Goal: Task Accomplishment & Management: Manage account settings

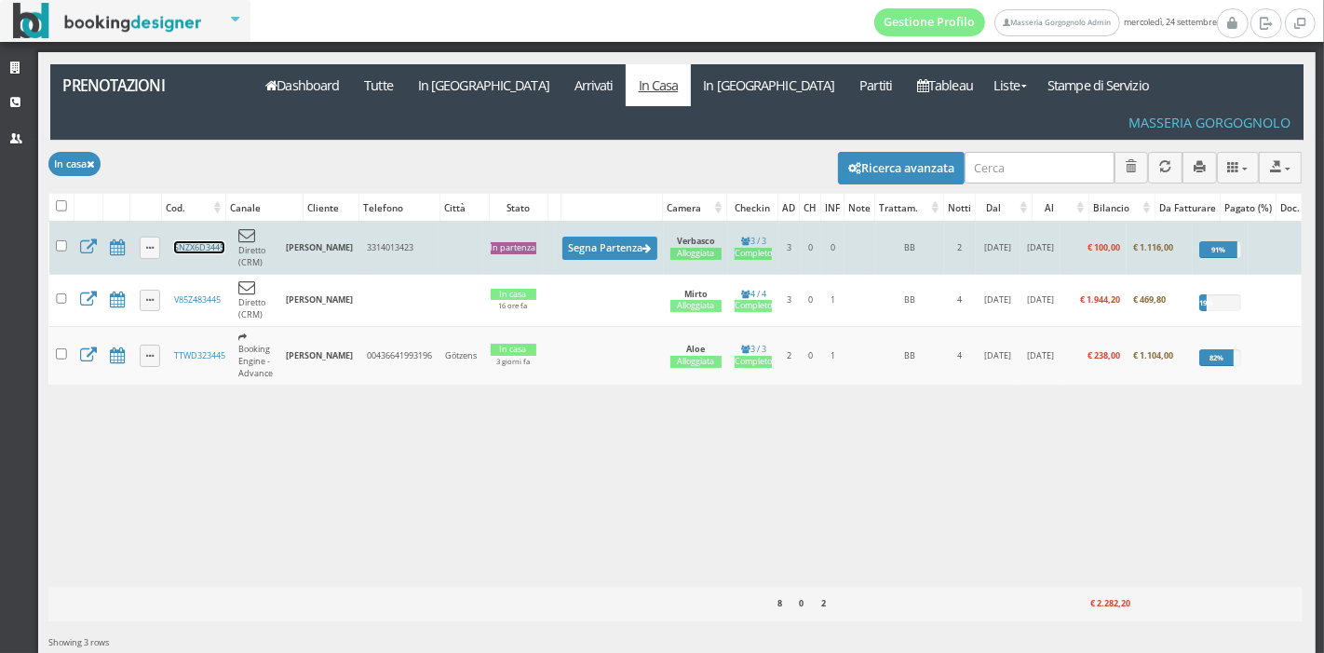
click at [217, 241] on link "SNZX6D3445" at bounding box center [199, 247] width 50 height 12
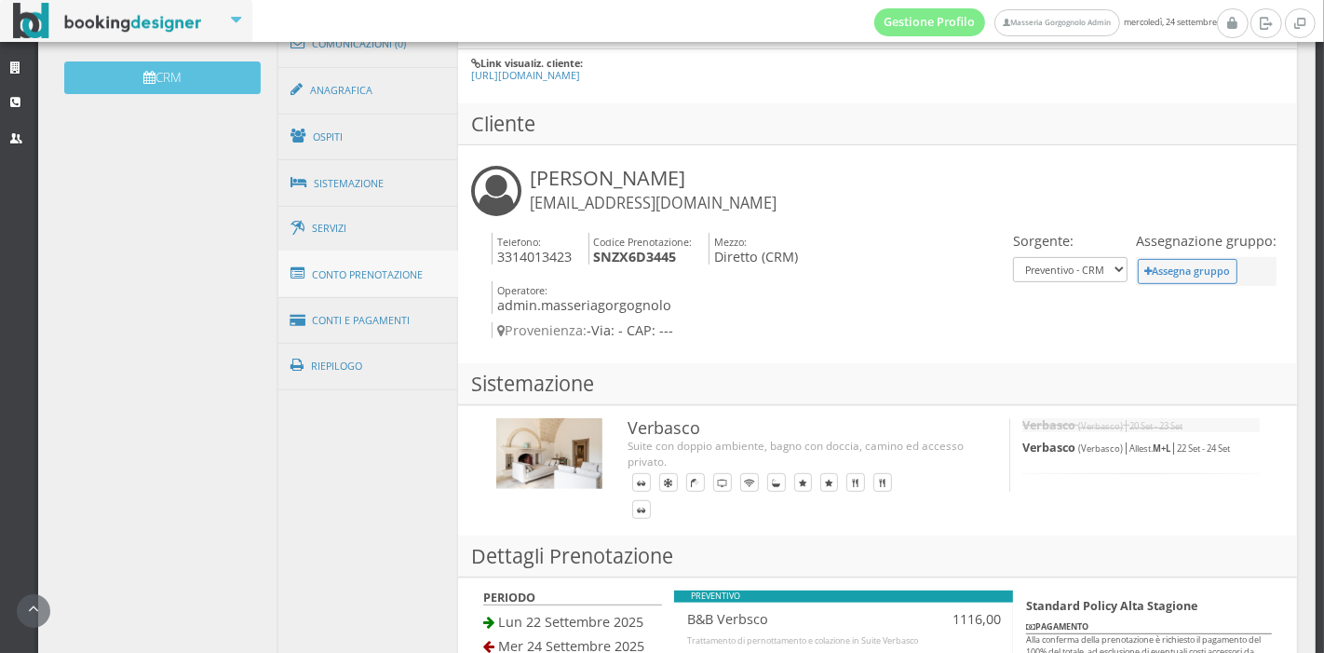
scroll to position [626, 0]
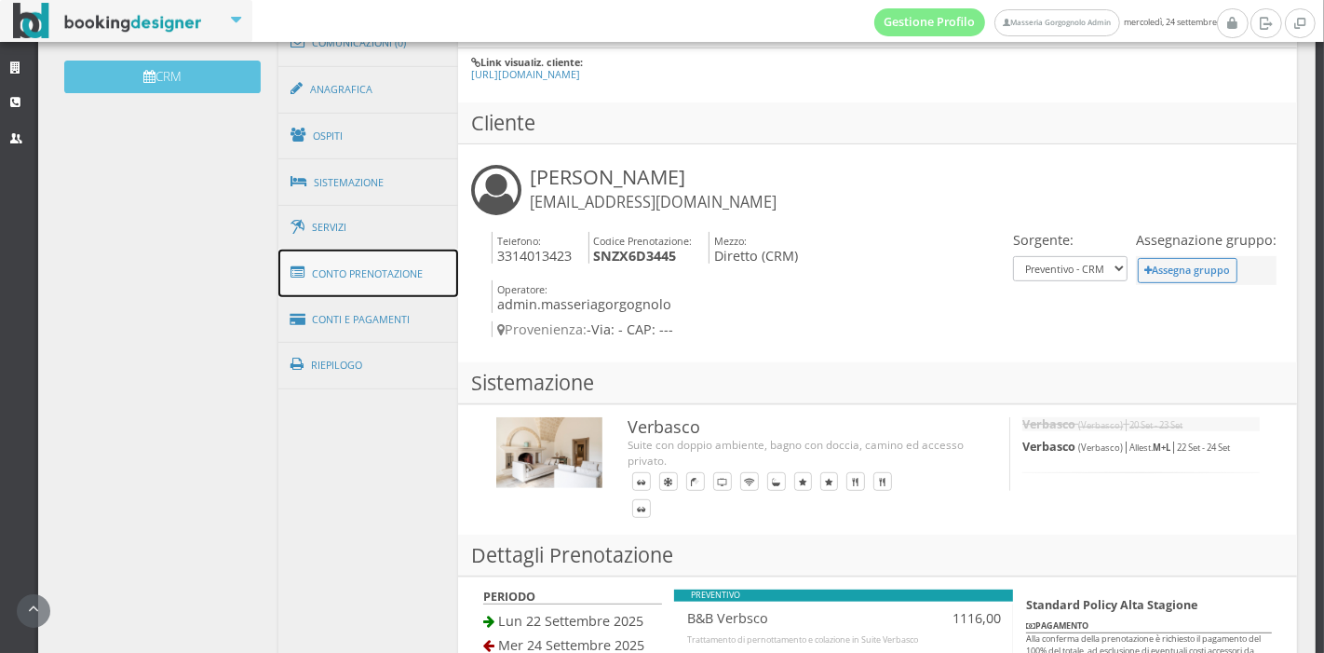
click at [328, 250] on link "Conto Prenotazione" at bounding box center [368, 274] width 181 height 48
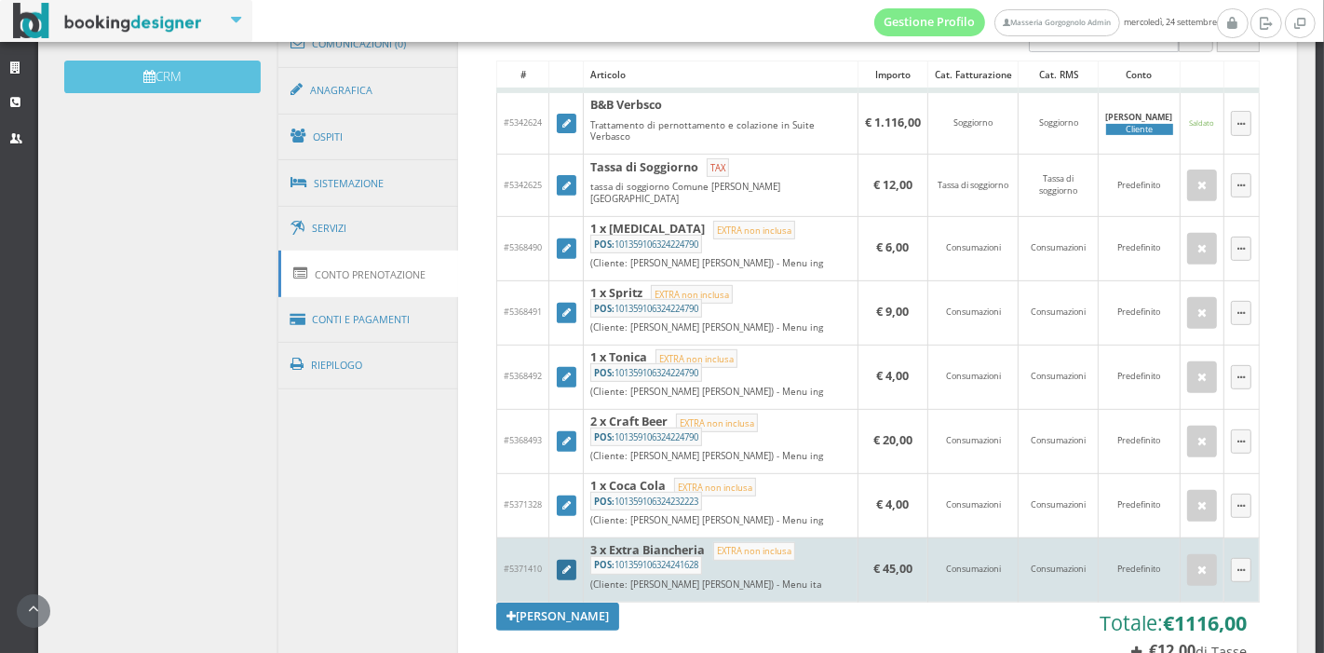
click at [568, 560] on link at bounding box center [567, 570] width 20 height 20
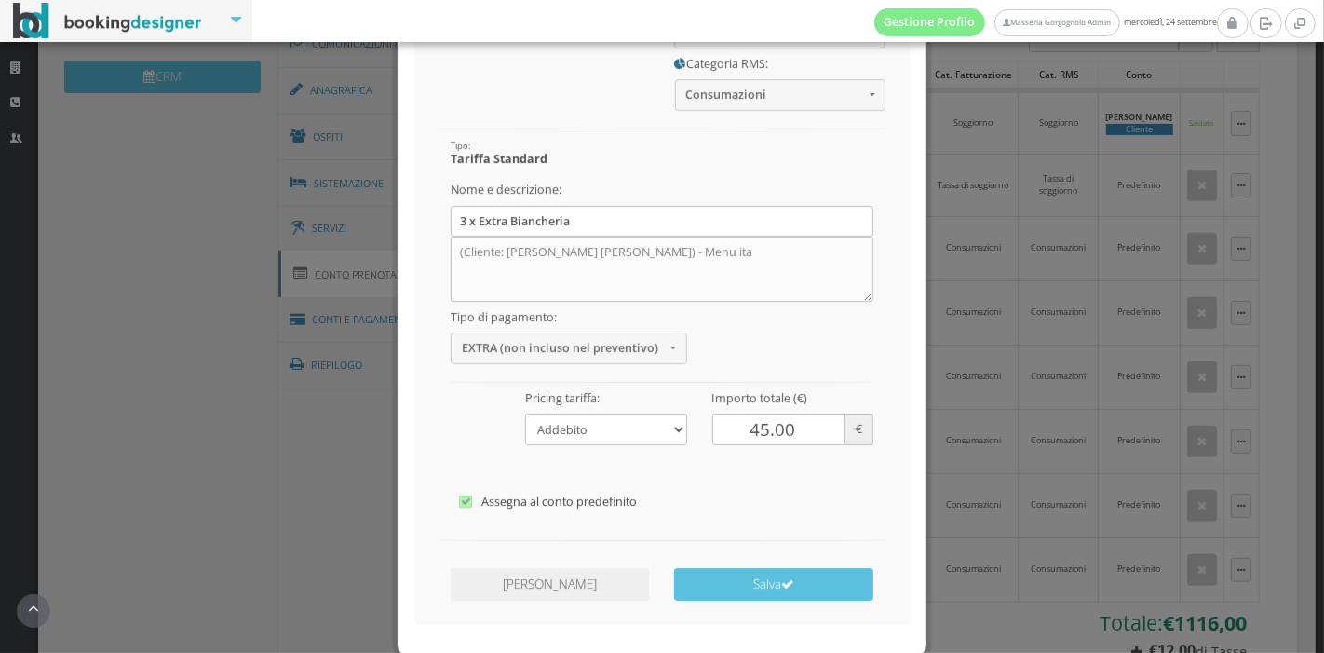
scroll to position [202, 0]
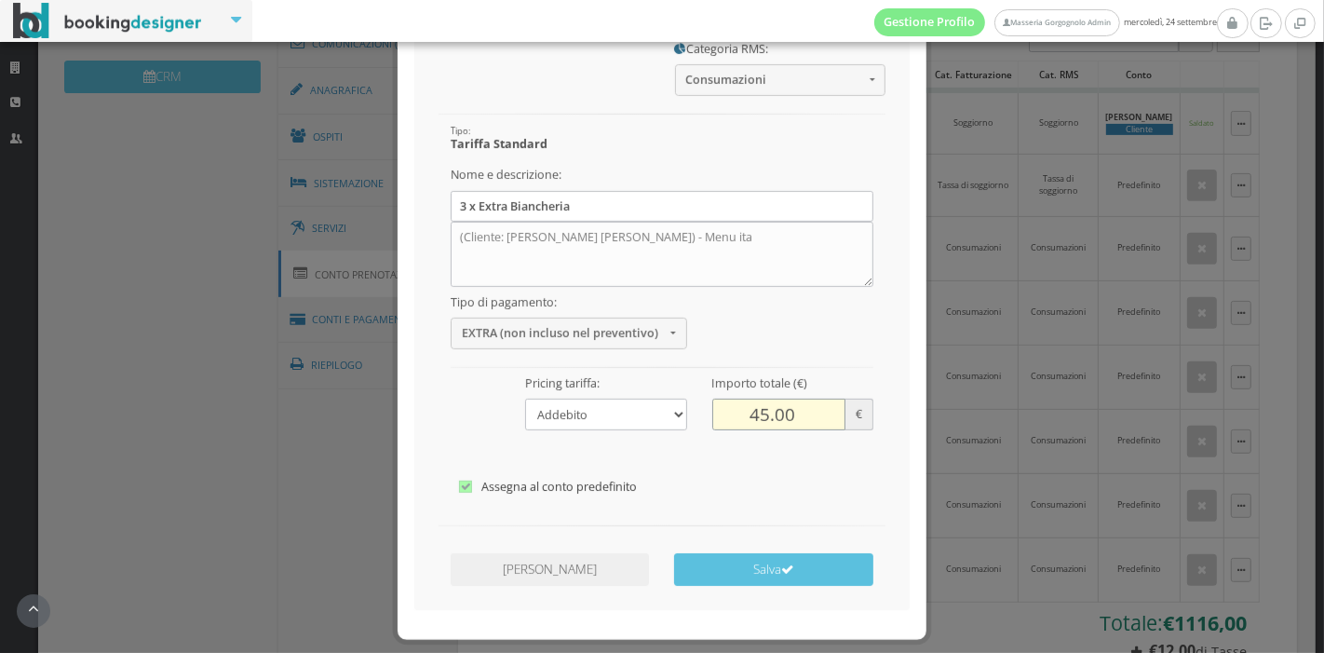
click at [756, 398] on input "45.00" at bounding box center [779, 397] width 134 height 31
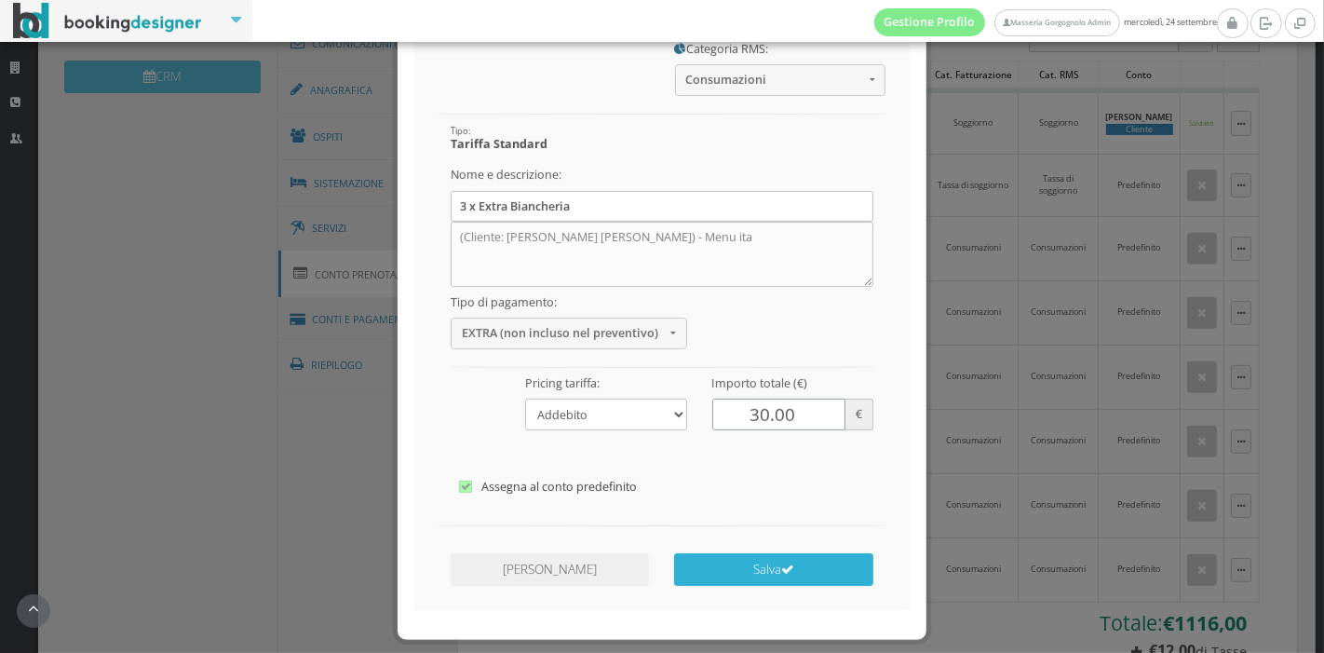
type input "30.00"
click at [731, 554] on button "Salva" at bounding box center [773, 552] width 198 height 33
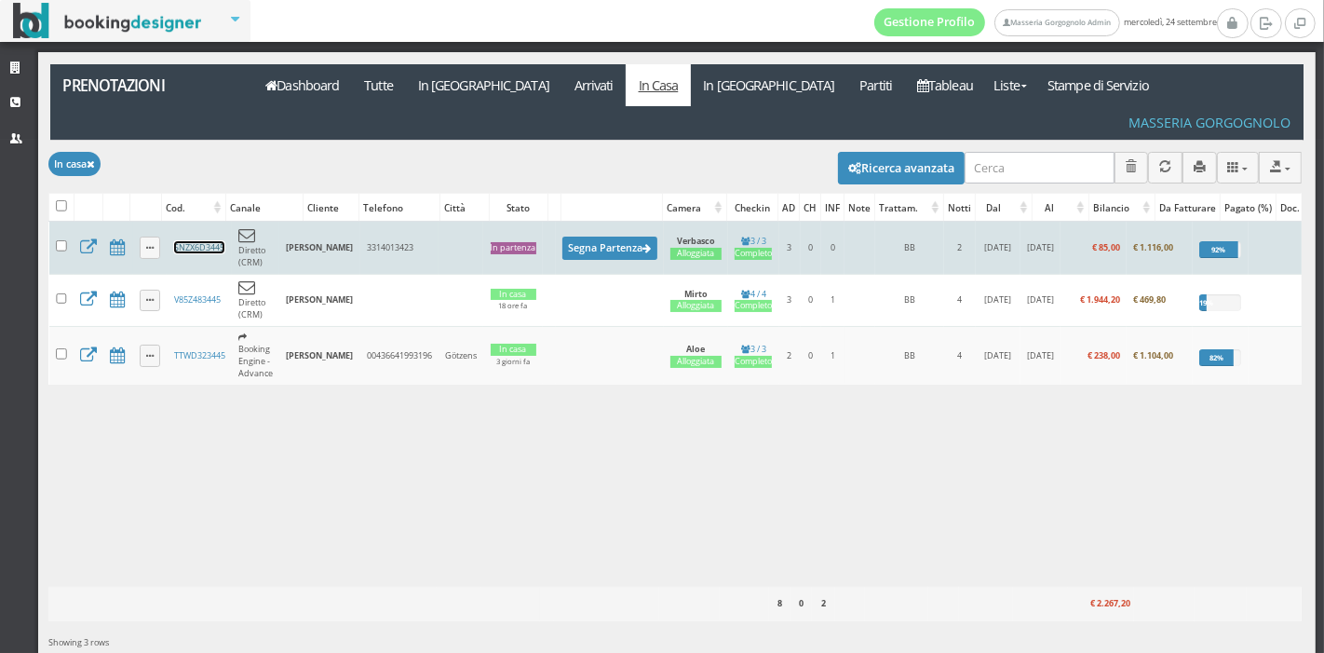
click at [207, 241] on link "SNZX6D3445" at bounding box center [199, 247] width 50 height 12
click at [628, 237] on button "Segna Partenza" at bounding box center [609, 248] width 95 height 23
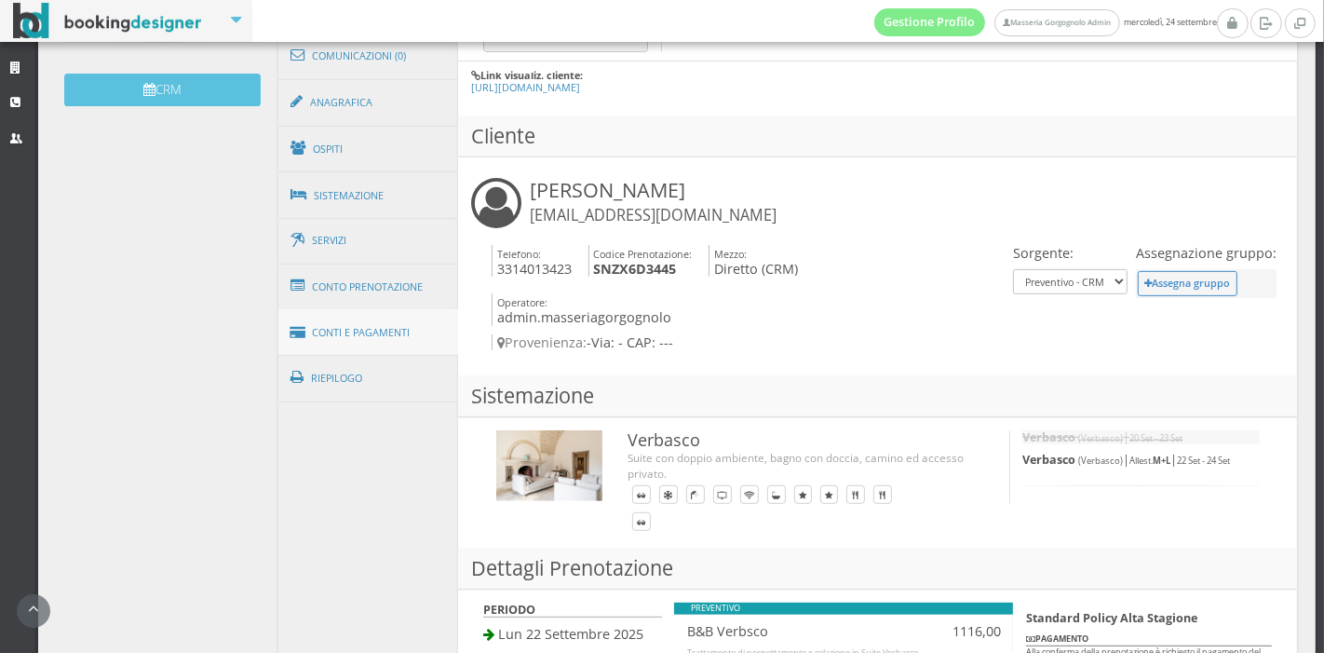
scroll to position [614, 0]
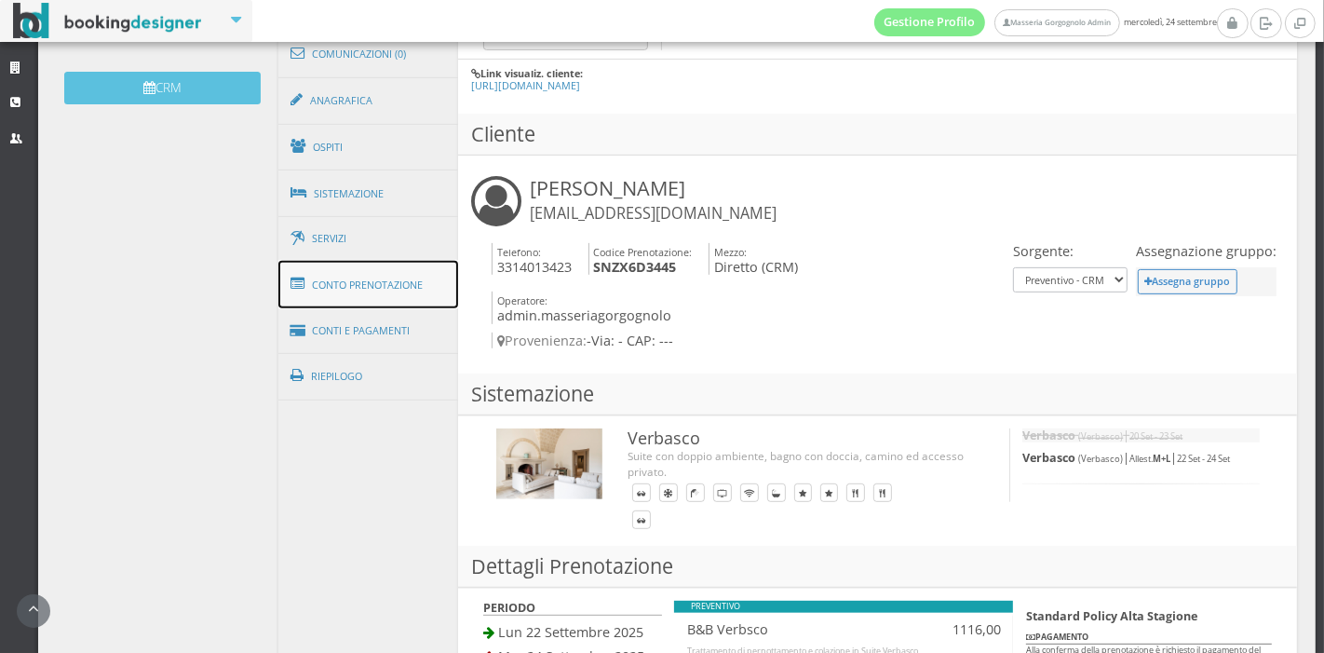
click at [384, 283] on link "Conto Prenotazione" at bounding box center [368, 285] width 181 height 48
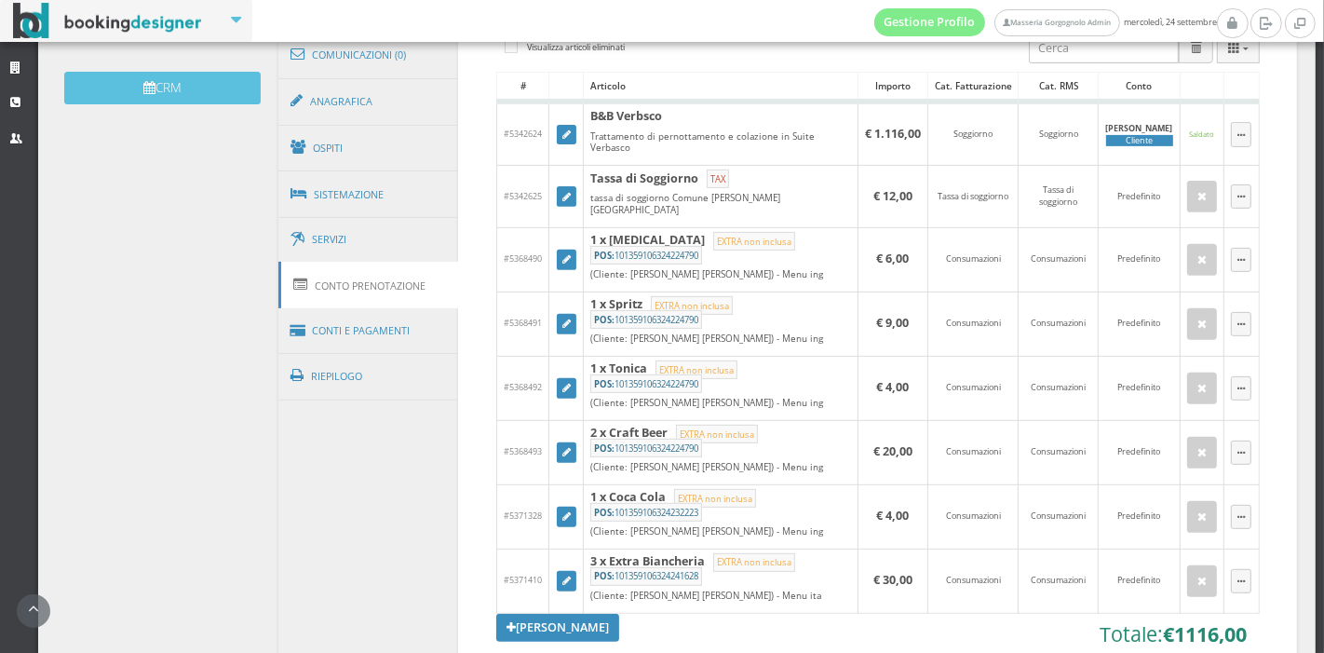
click at [384, 285] on link "Conto Prenotazione" at bounding box center [368, 285] width 181 height 47
click at [387, 307] on link "Conti e Pagamenti" at bounding box center [368, 330] width 181 height 47
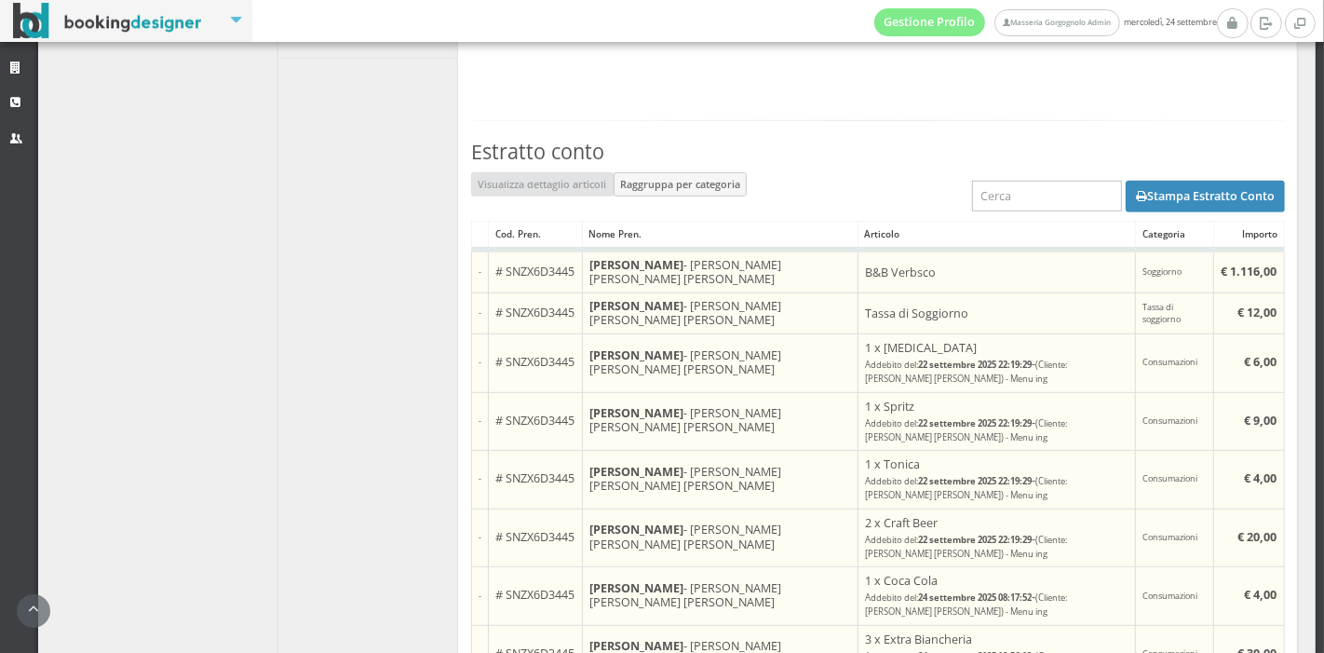
scroll to position [1058, 0]
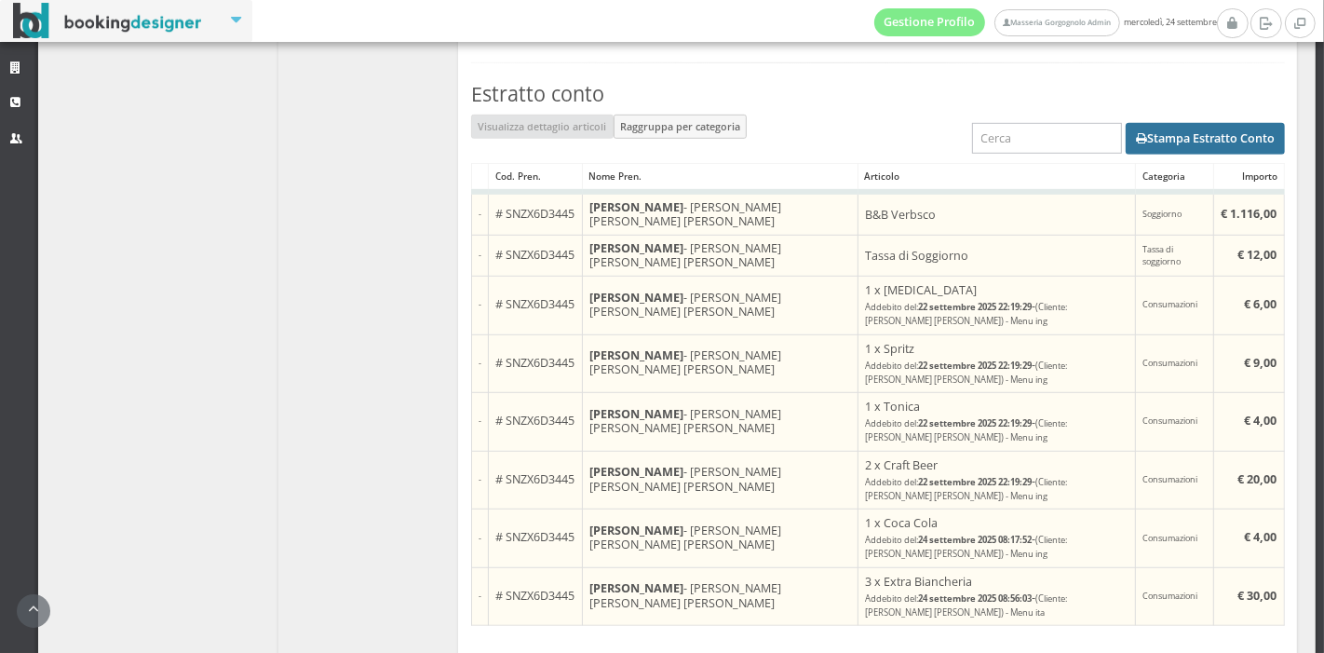
click at [1195, 134] on button "Stampa Estratto Conto" at bounding box center [1205, 139] width 159 height 32
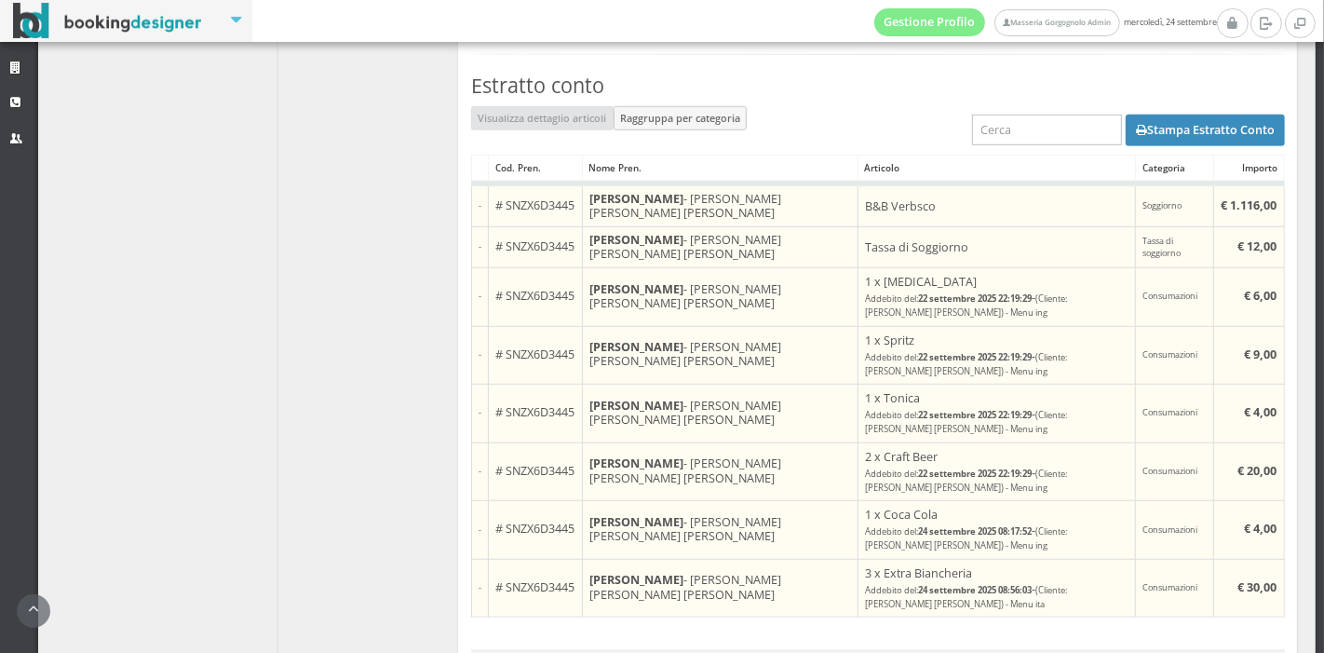
scroll to position [847, 0]
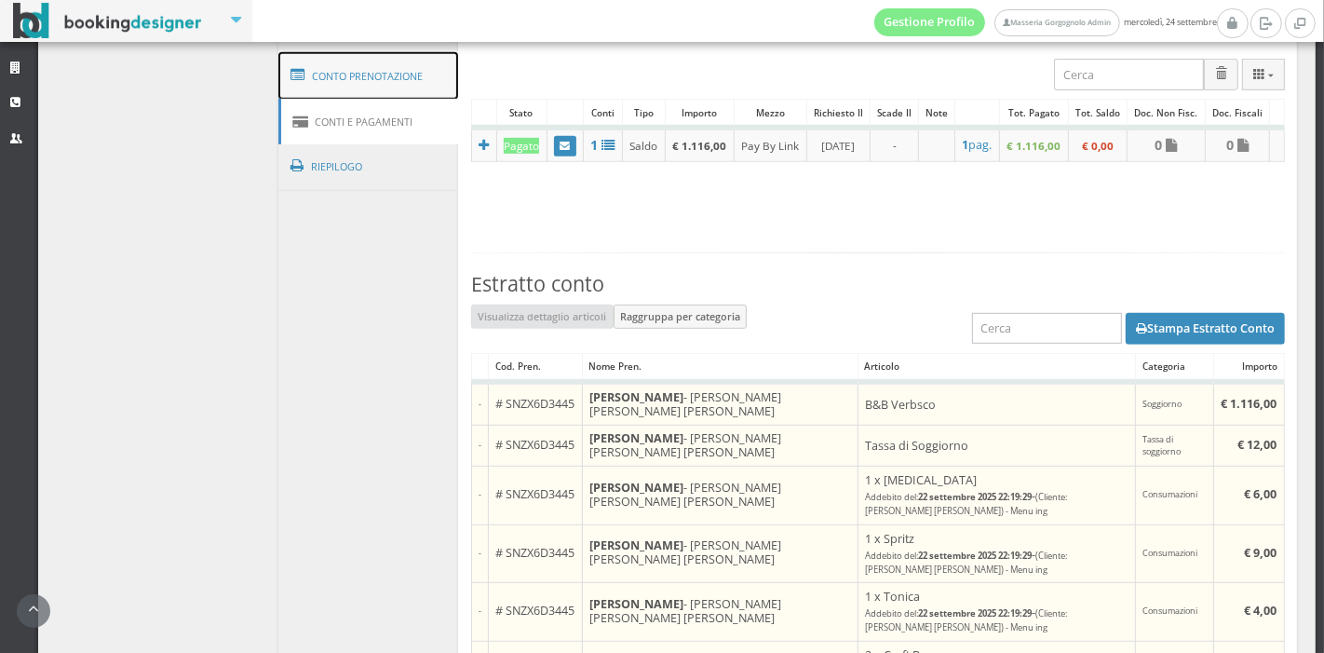
click at [388, 55] on link "Conto Prenotazione" at bounding box center [368, 76] width 181 height 48
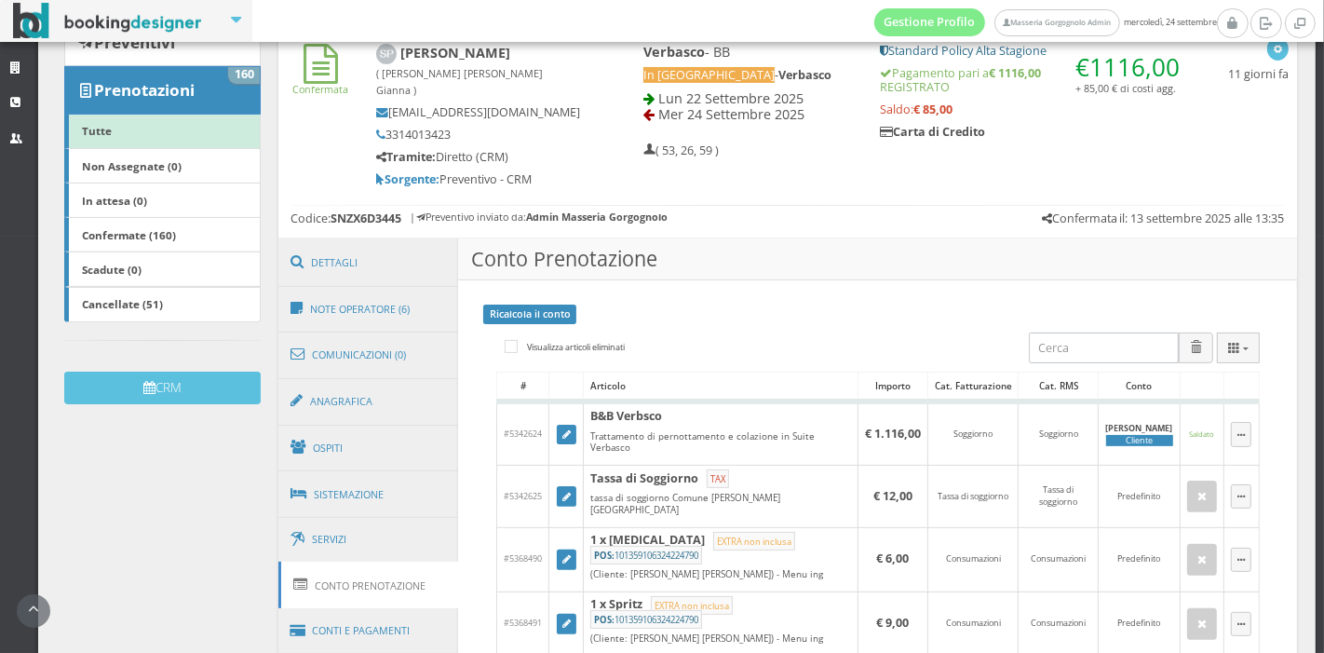
scroll to position [281, 0]
click at [343, 618] on link "Conti e Pagamenti" at bounding box center [368, 630] width 181 height 47
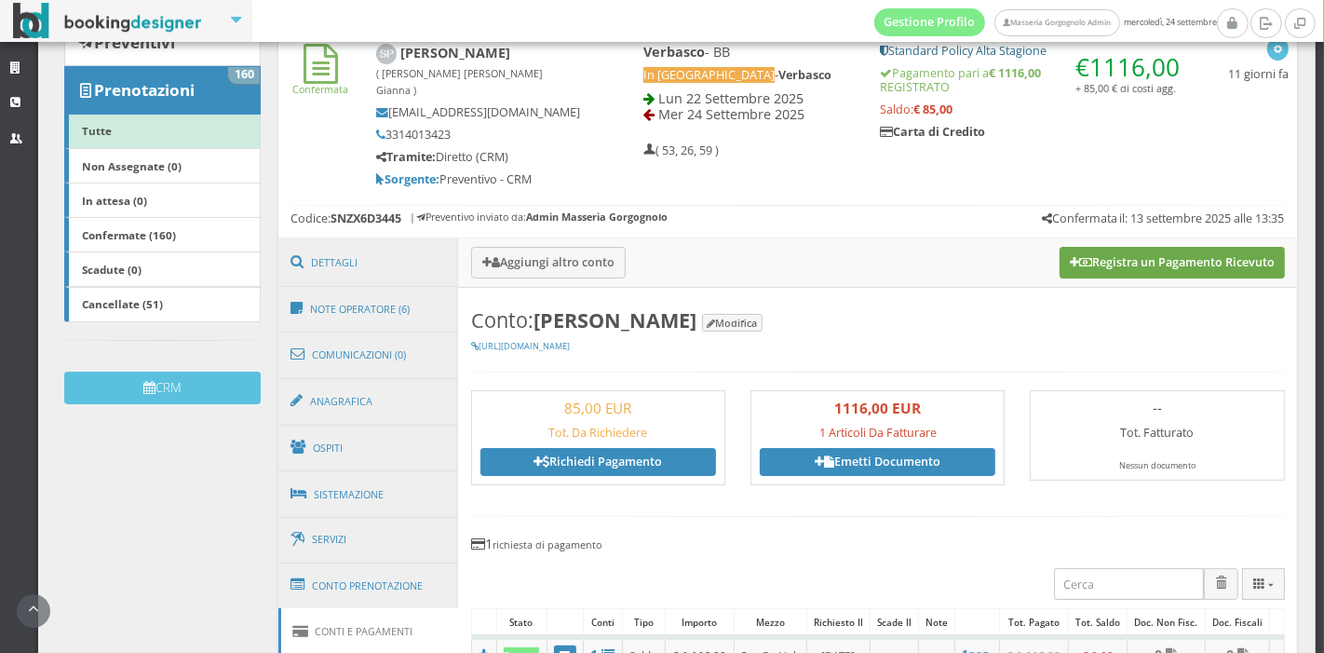
click at [1060, 248] on button "Registra un Pagamento Ricevuto" at bounding box center [1172, 263] width 225 height 32
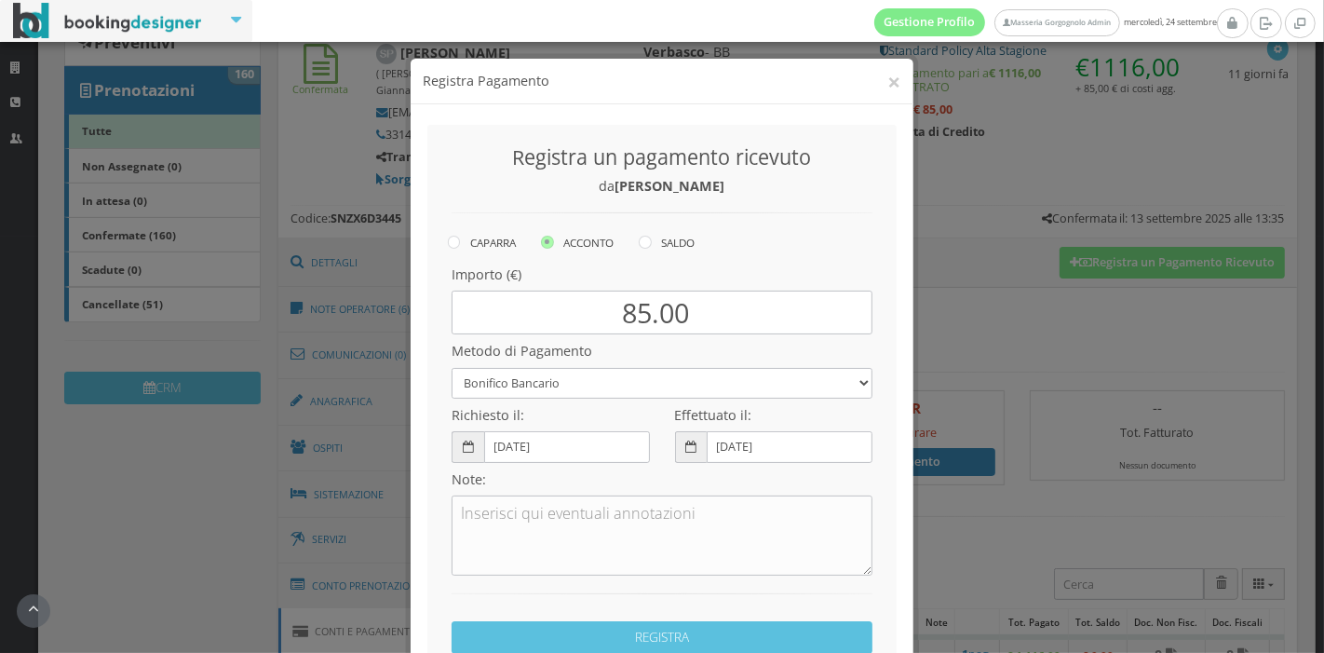
scroll to position [82, 0]
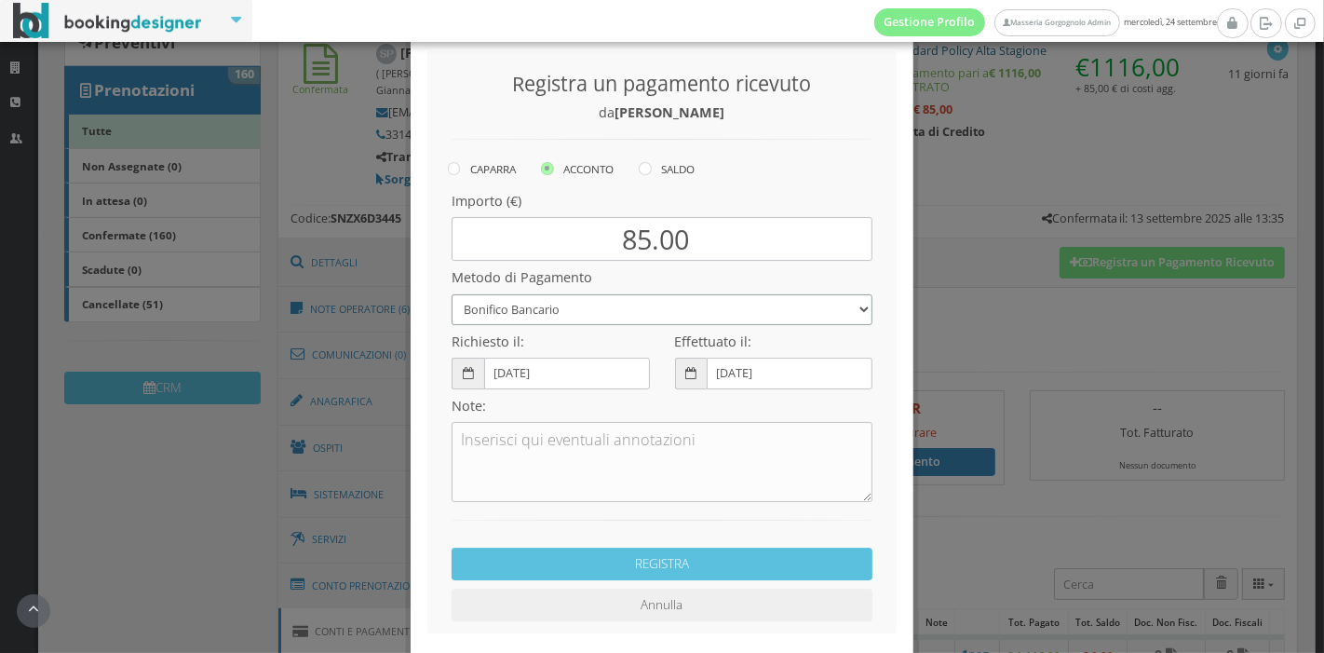
click at [646, 299] on select "Bonifico Bancario Carta di Credito Pay By Link Contanti Assegno Bancario Assegn…" at bounding box center [662, 309] width 421 height 31
select select
click at [452, 294] on select "Bonifico Bancario Carta di Credito Pay By Link Contanti Assegno Bancario Assegn…" at bounding box center [662, 309] width 421 height 31
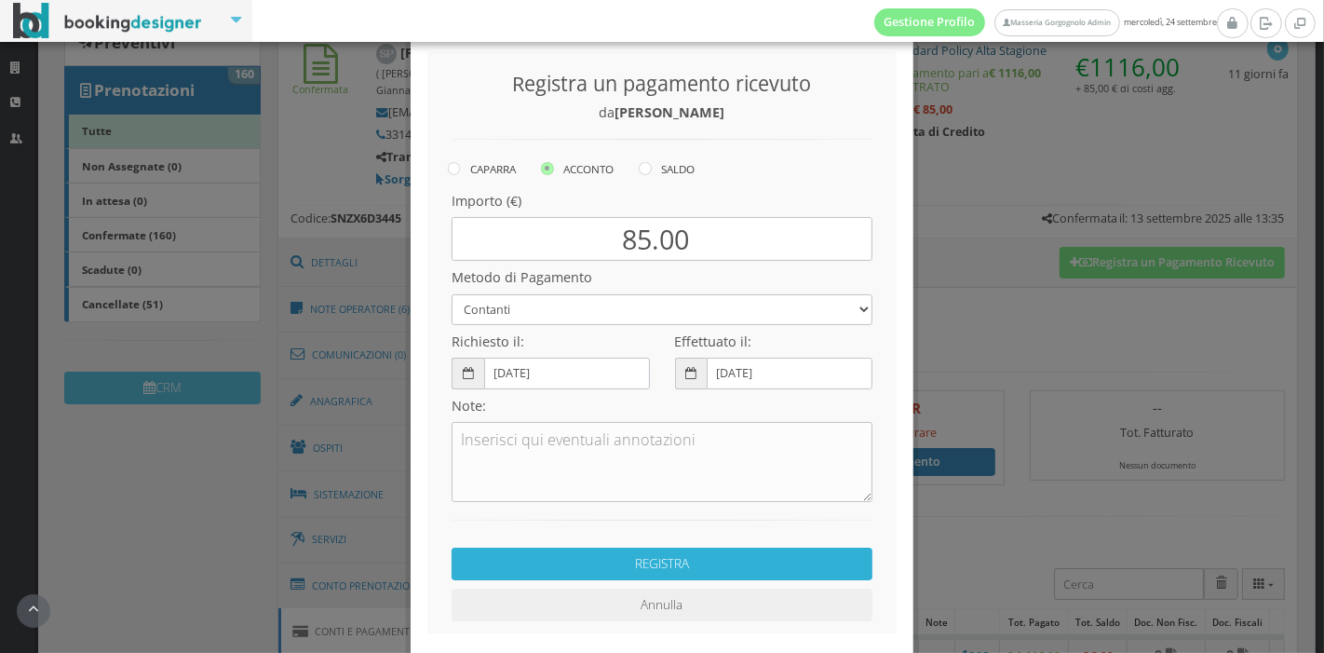
click at [700, 562] on button "REGISTRA" at bounding box center [662, 564] width 421 height 33
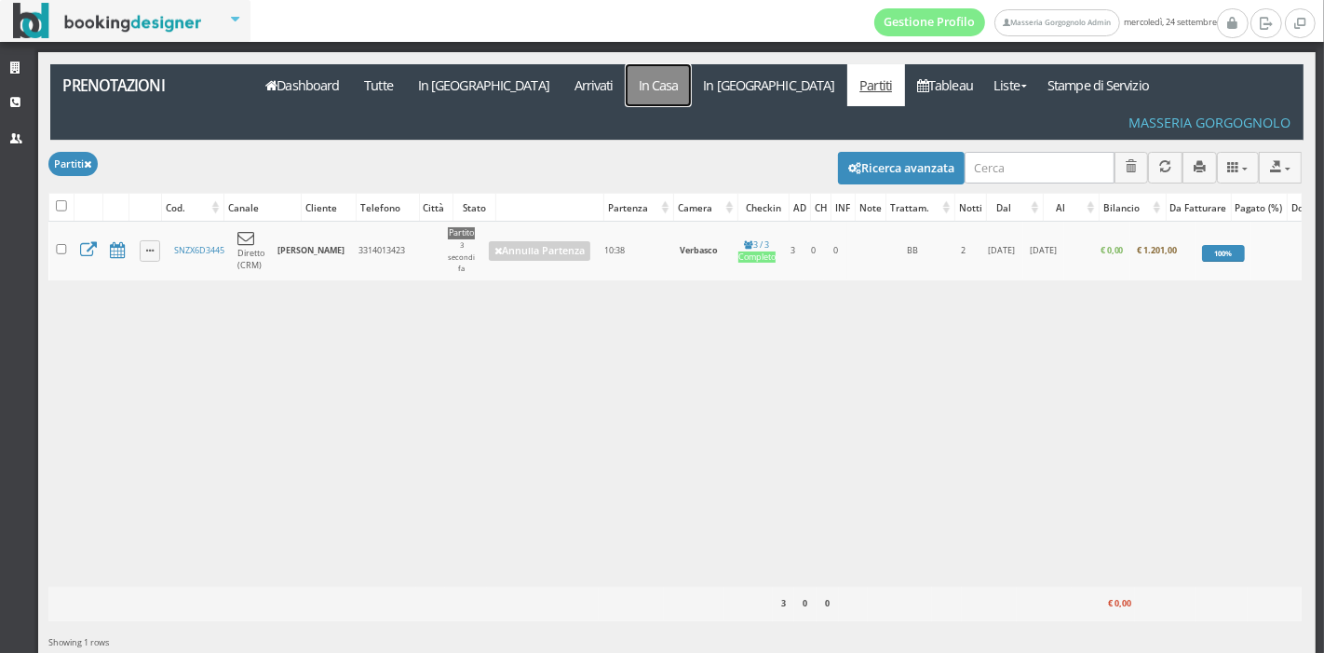
click at [626, 99] on link "In Casa" at bounding box center [658, 85] width 65 height 42
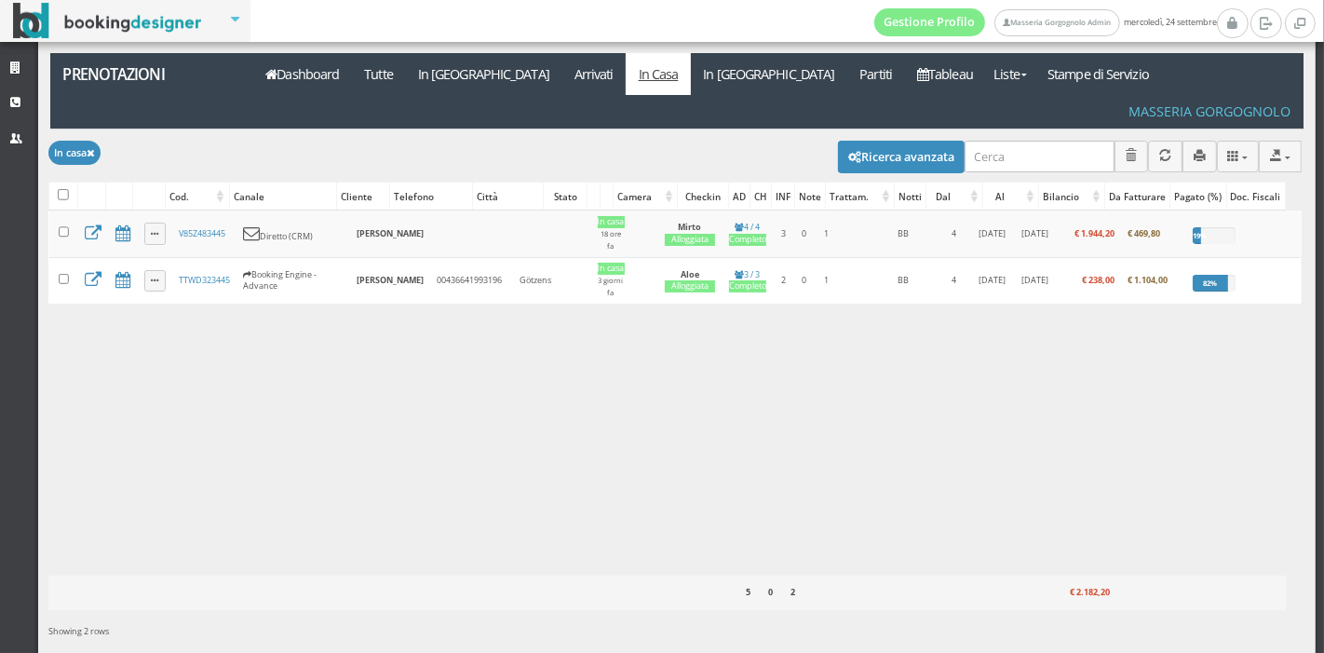
scroll to position [13, 0]
